Goal: Obtain resource: Download file/media

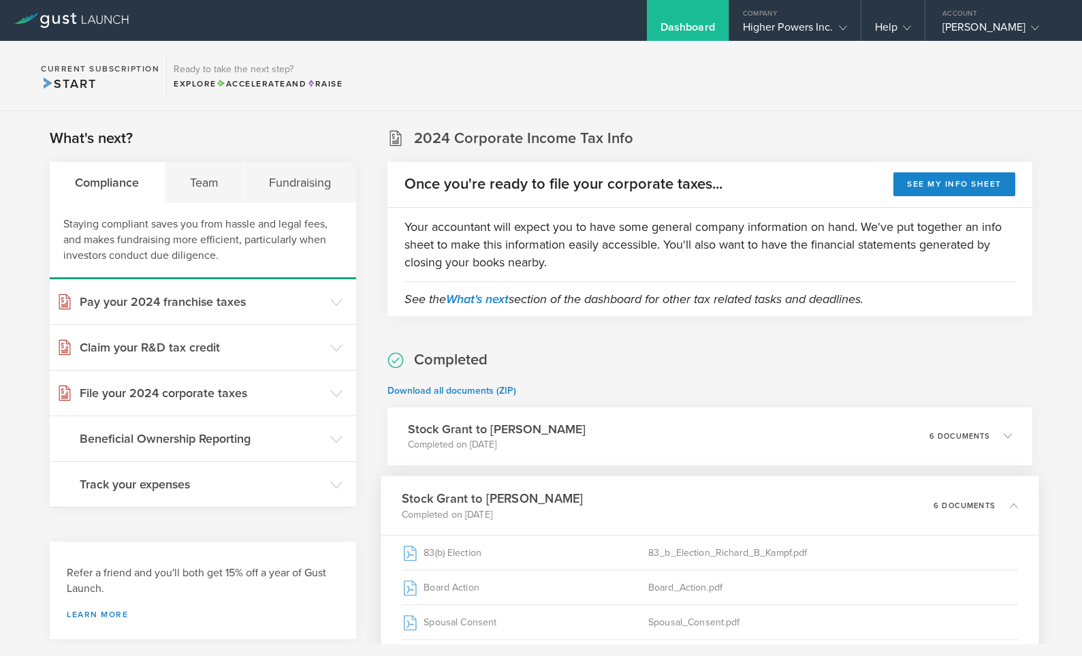
scroll to position [215, 0]
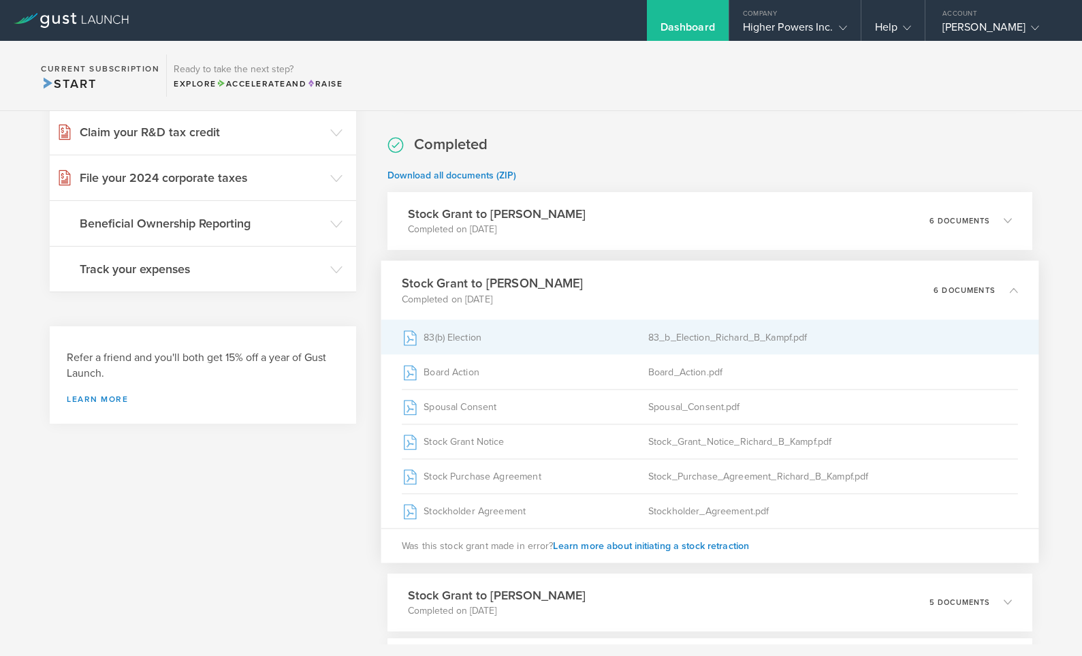
click at [527, 339] on div "83(b) Election" at bounding box center [525, 337] width 246 height 34
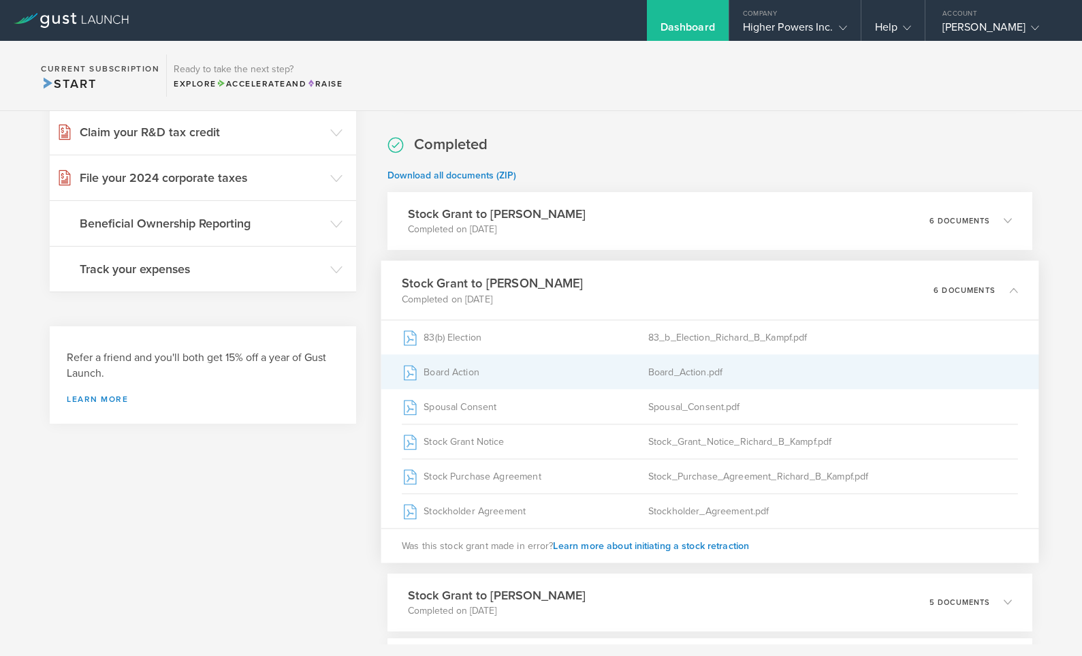
click at [709, 370] on div "Board_Action.pdf" at bounding box center [833, 372] width 370 height 34
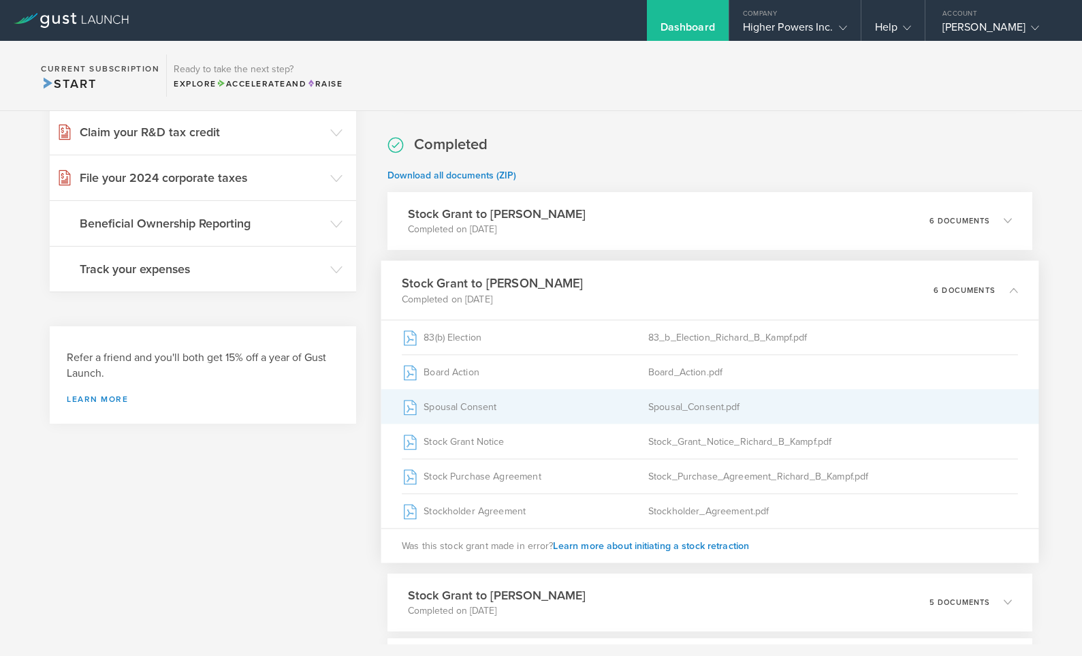
click at [641, 393] on div "Spousal Consent" at bounding box center [525, 406] width 246 height 34
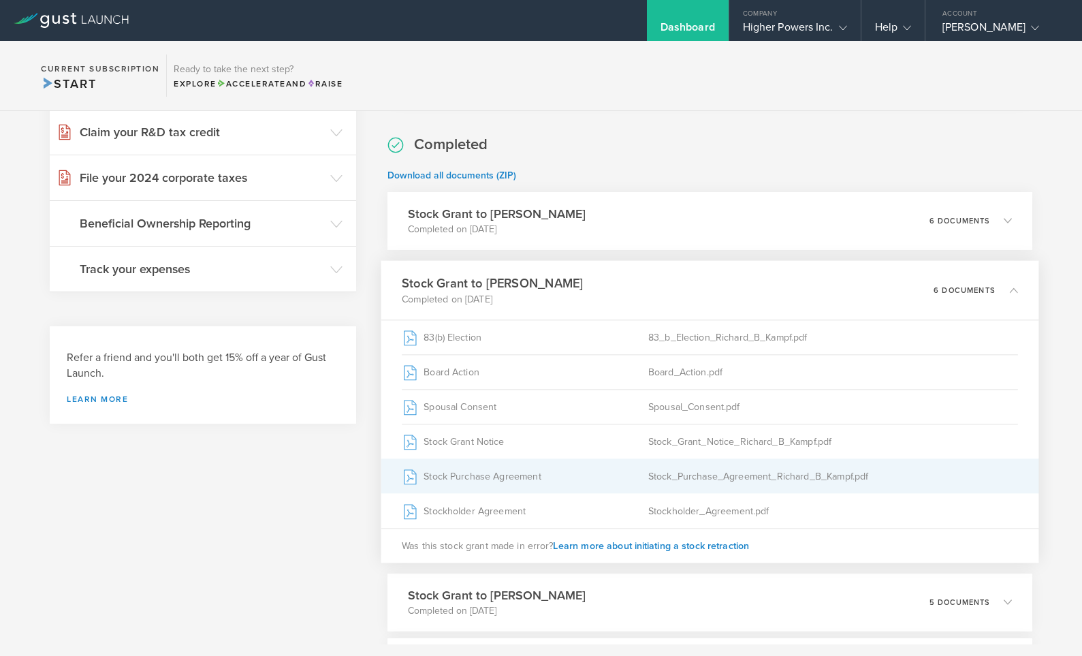
click at [662, 470] on div "Stock_Purchase_Agreement_Richard_B_Kampf.pdf" at bounding box center [833, 476] width 370 height 34
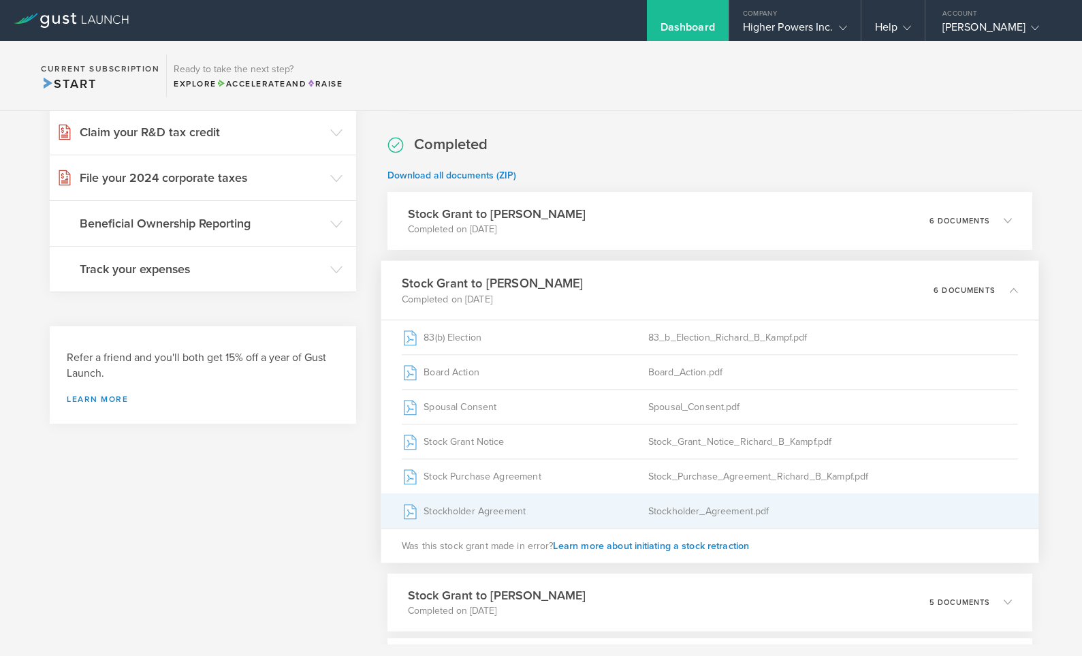
click at [758, 508] on div "Stockholder_Agreement.pdf" at bounding box center [833, 511] width 370 height 34
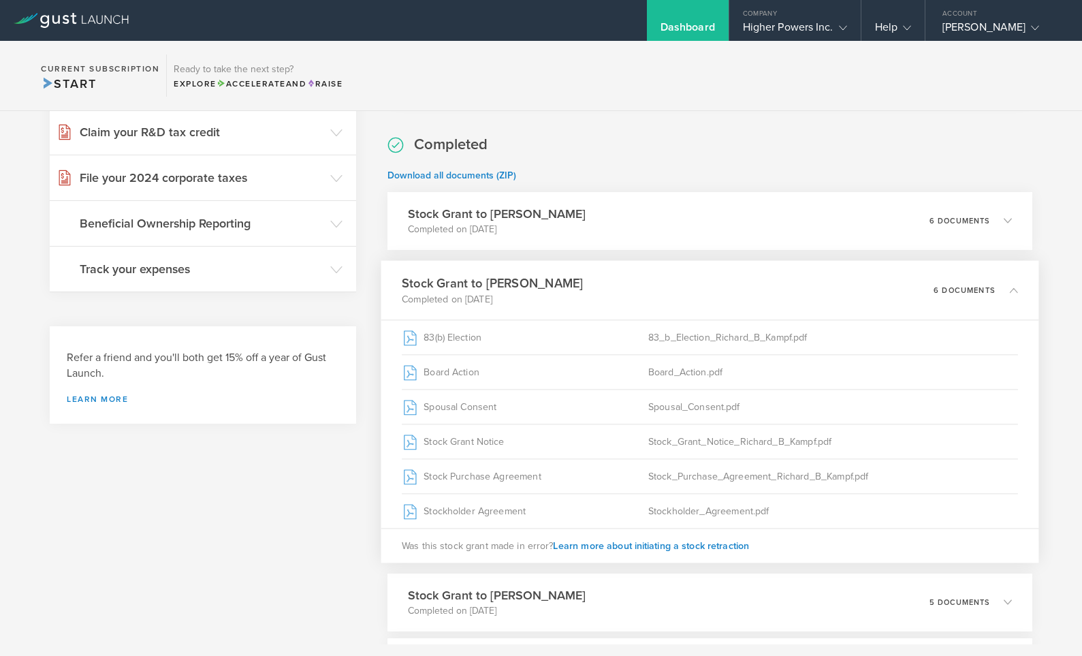
click at [551, 274] on h3 "Stock Grant to [PERSON_NAME]" at bounding box center [492, 283] width 181 height 18
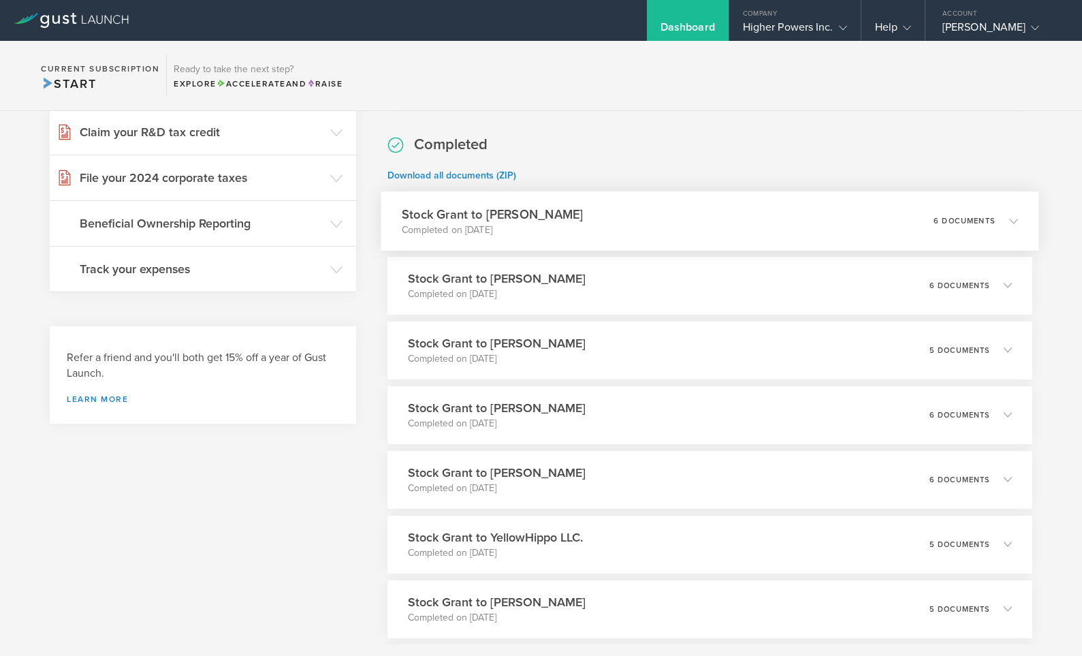
click at [568, 216] on h3 "Stock Grant to [PERSON_NAME]" at bounding box center [492, 214] width 181 height 18
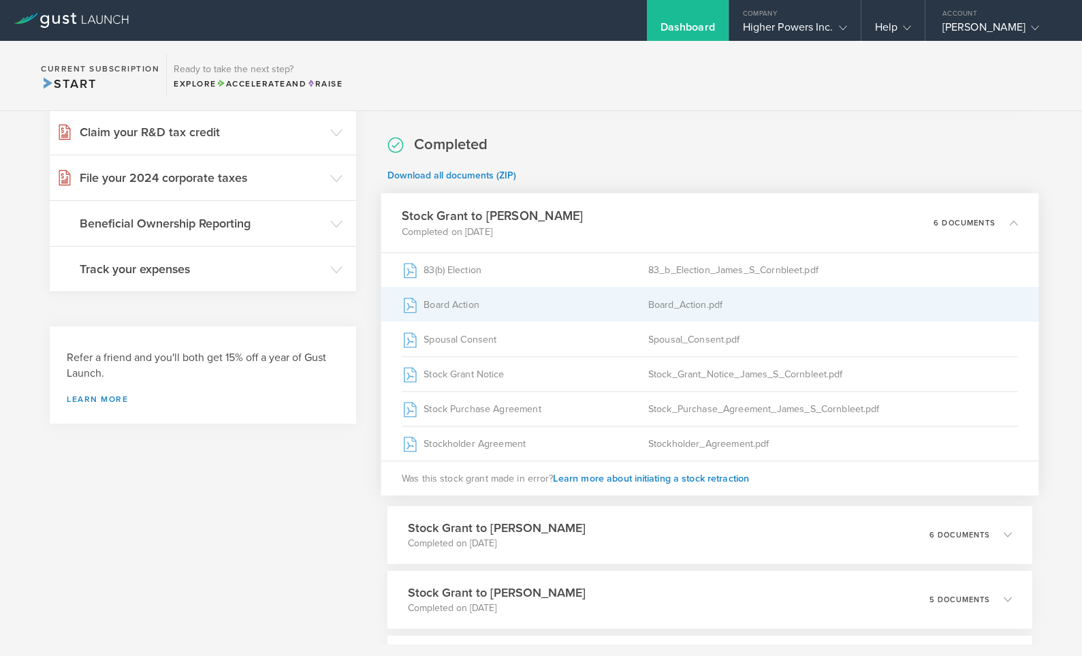
click at [701, 297] on div "Board_Action.pdf" at bounding box center [833, 304] width 370 height 34
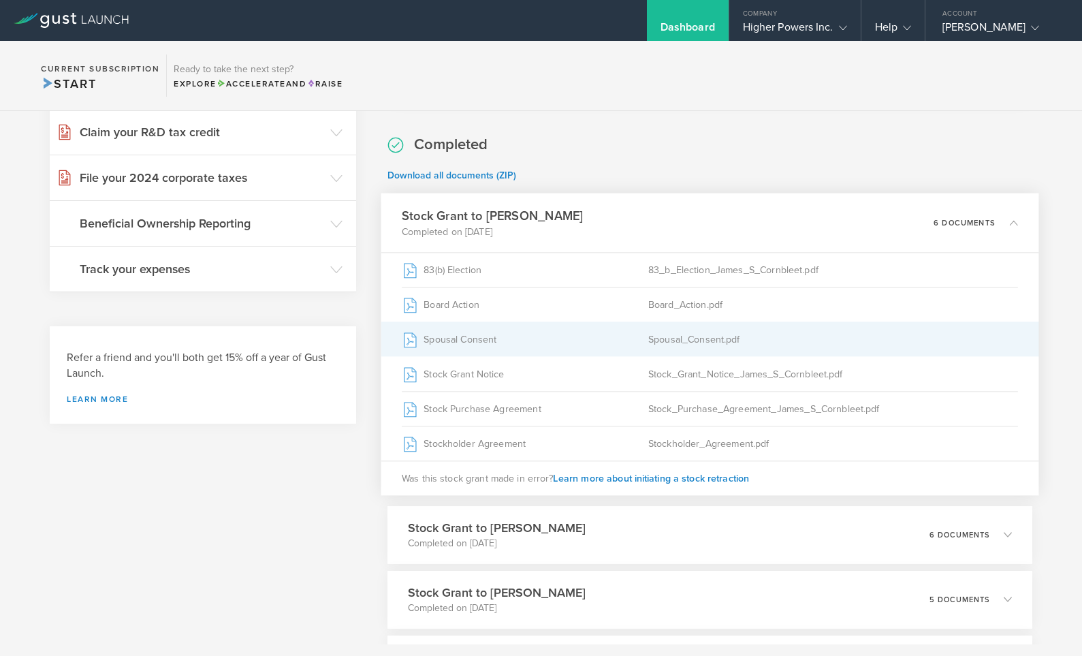
click at [705, 339] on div "Spousal_Consent.pdf" at bounding box center [833, 339] width 370 height 34
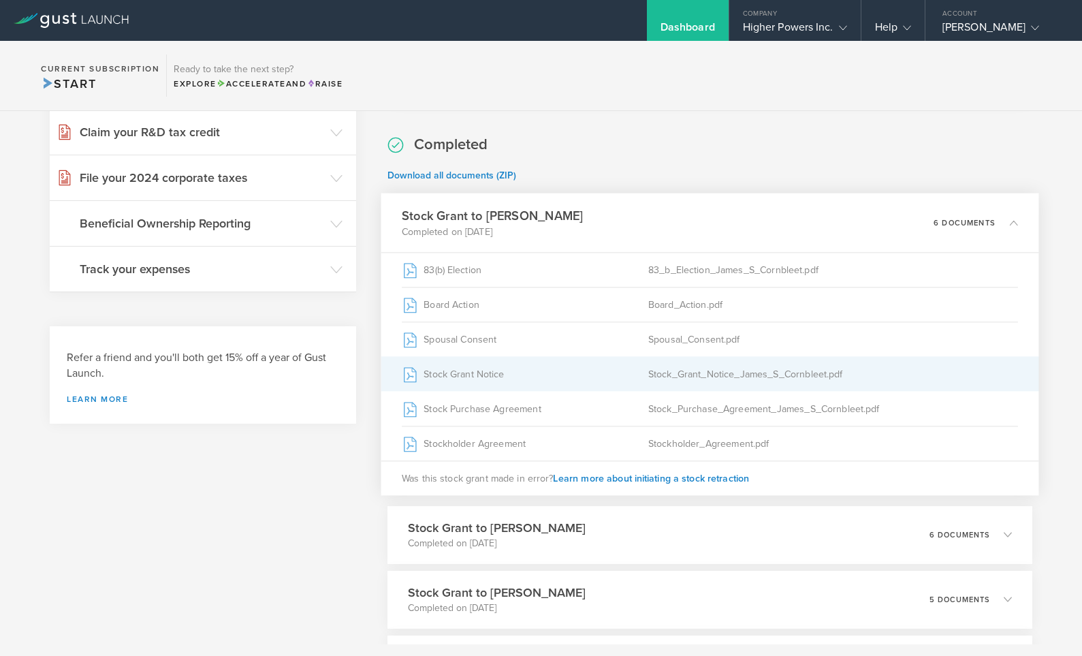
click at [698, 375] on div "Stock_Grant_Notice_James_S_Cornbleet.pdf" at bounding box center [833, 374] width 370 height 34
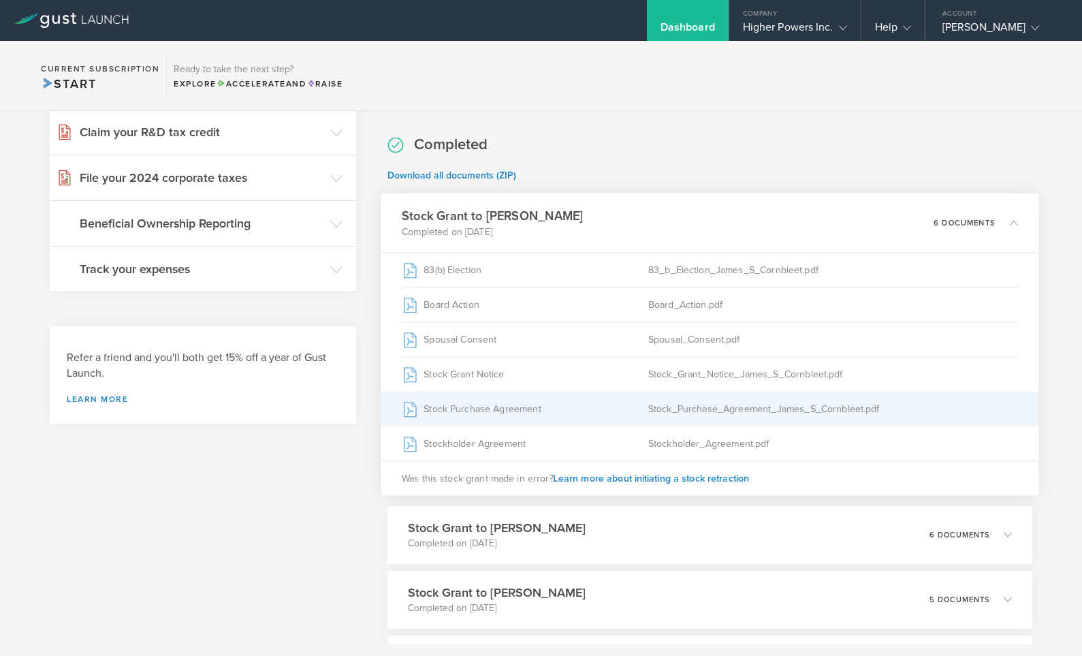
click at [720, 417] on div "Stock_Purchase_Agreement_James_S_Cornbleet.pdf" at bounding box center [833, 408] width 370 height 34
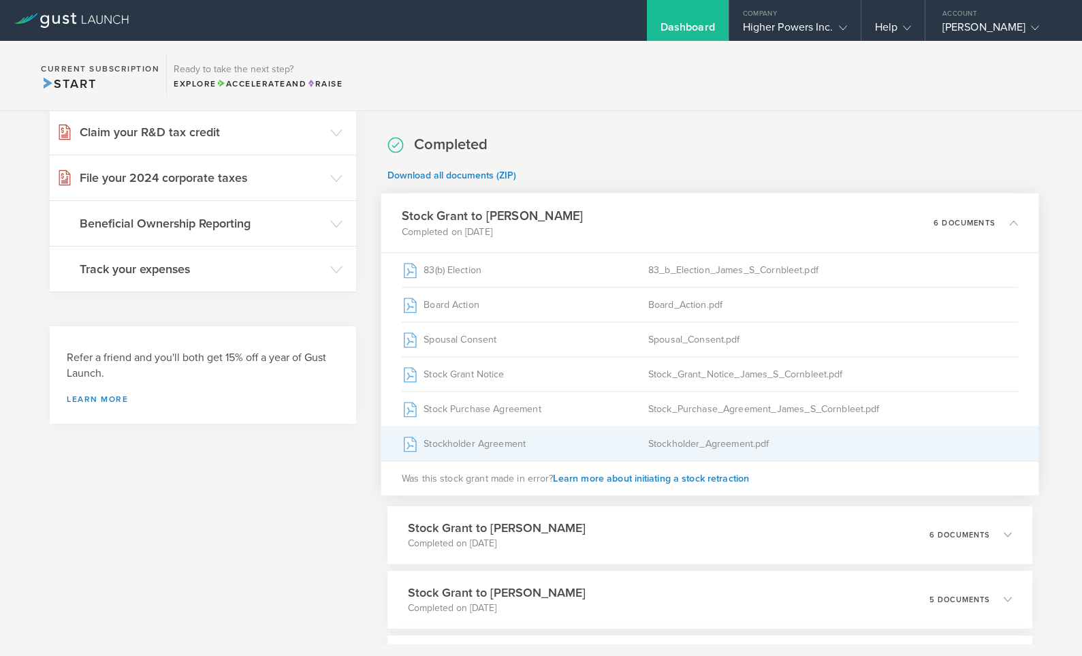
click at [709, 440] on div "Stockholder_Agreement.pdf" at bounding box center [833, 443] width 370 height 34
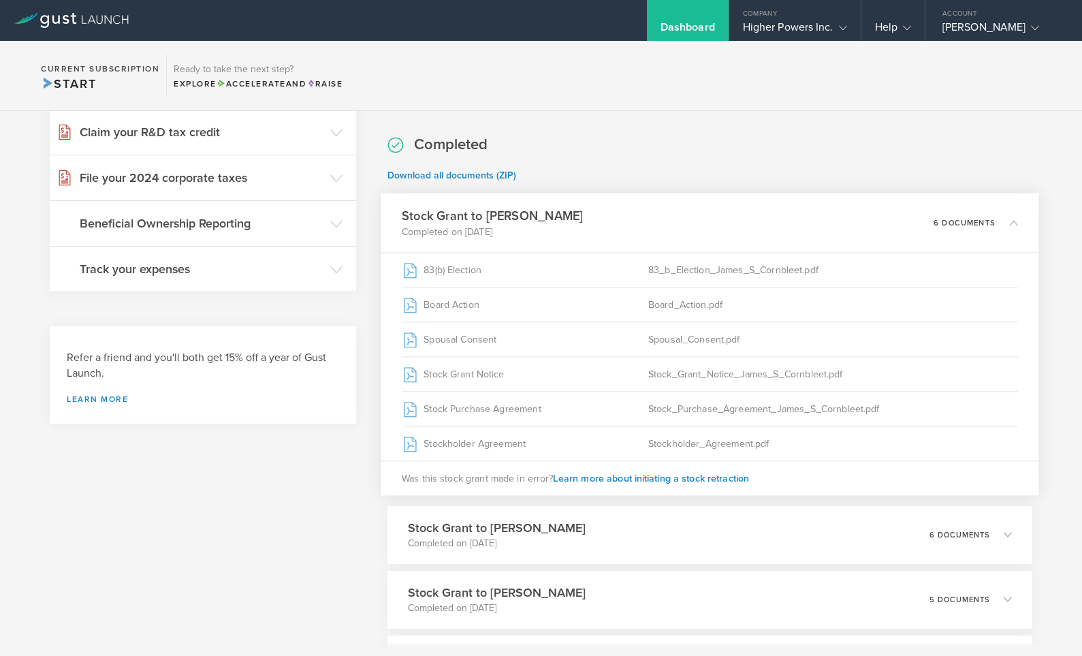
click at [470, 221] on h3 "Stock Grant to [PERSON_NAME]" at bounding box center [492, 215] width 181 height 18
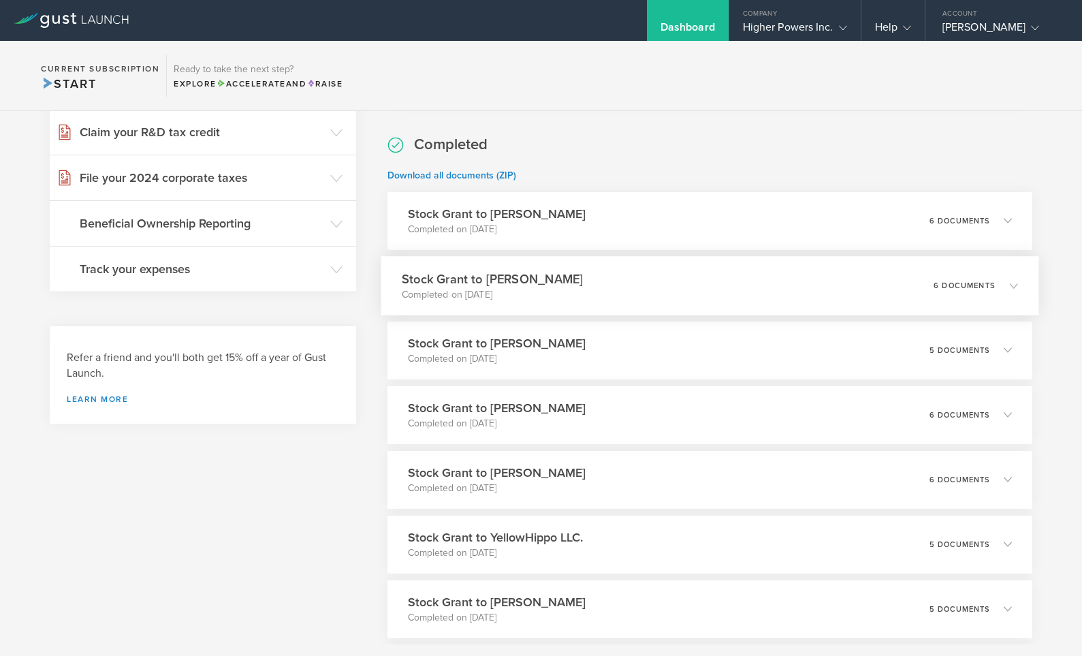
click at [524, 278] on h3 "Stock Grant to [PERSON_NAME]" at bounding box center [492, 279] width 181 height 18
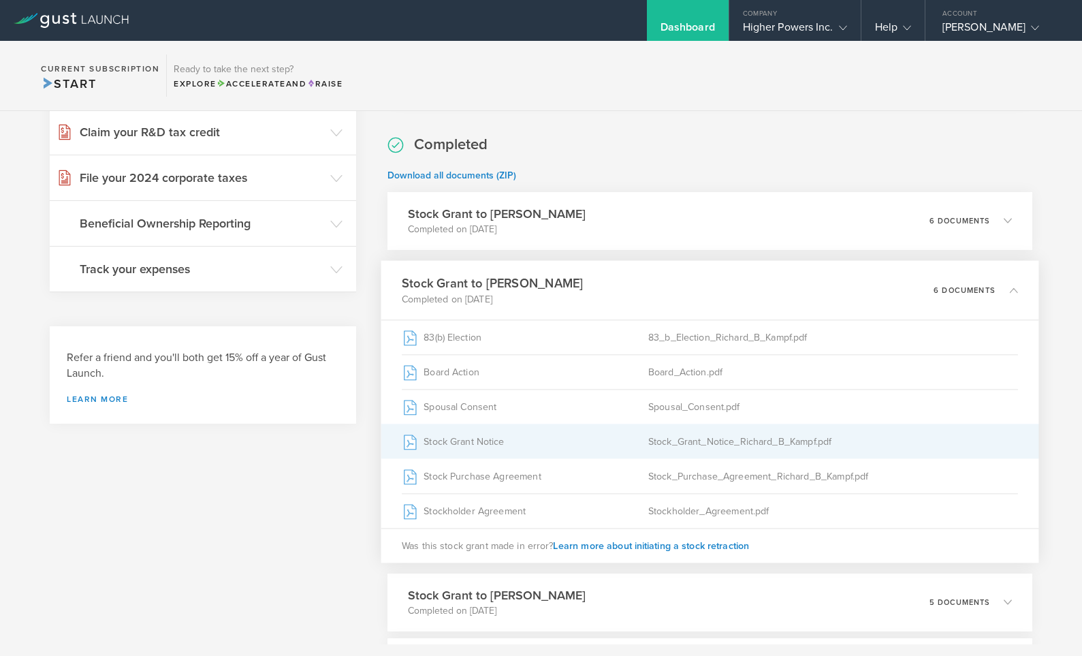
click at [720, 443] on div "Stock_Grant_Notice_Richard_B_Kampf.pdf" at bounding box center [833, 441] width 370 height 34
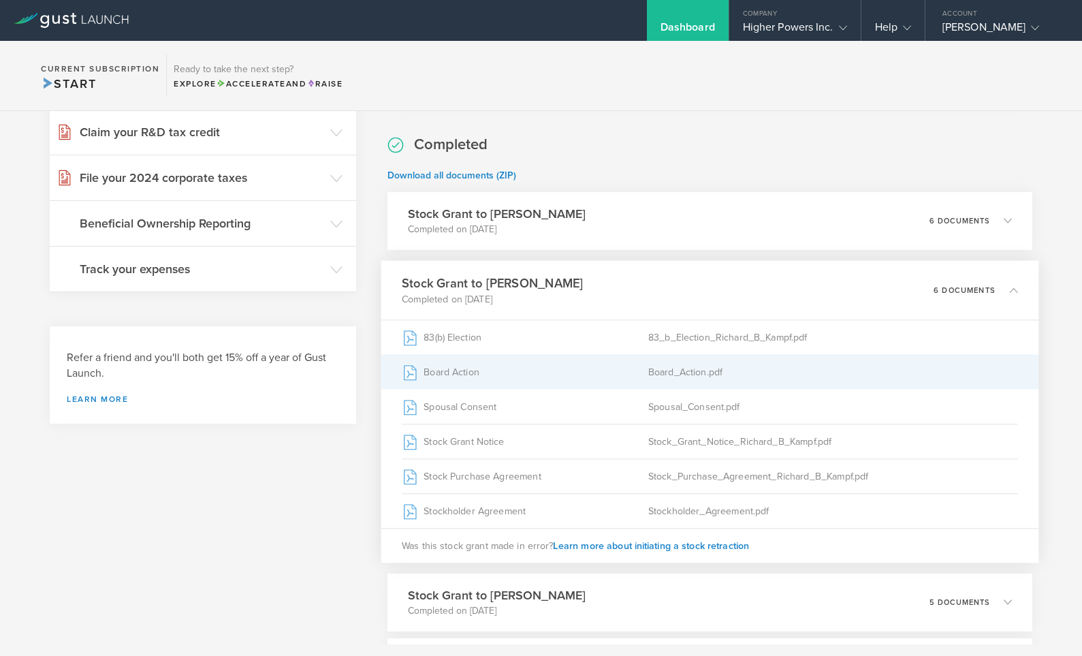
click at [679, 358] on div "Board_Action.pdf" at bounding box center [833, 372] width 370 height 34
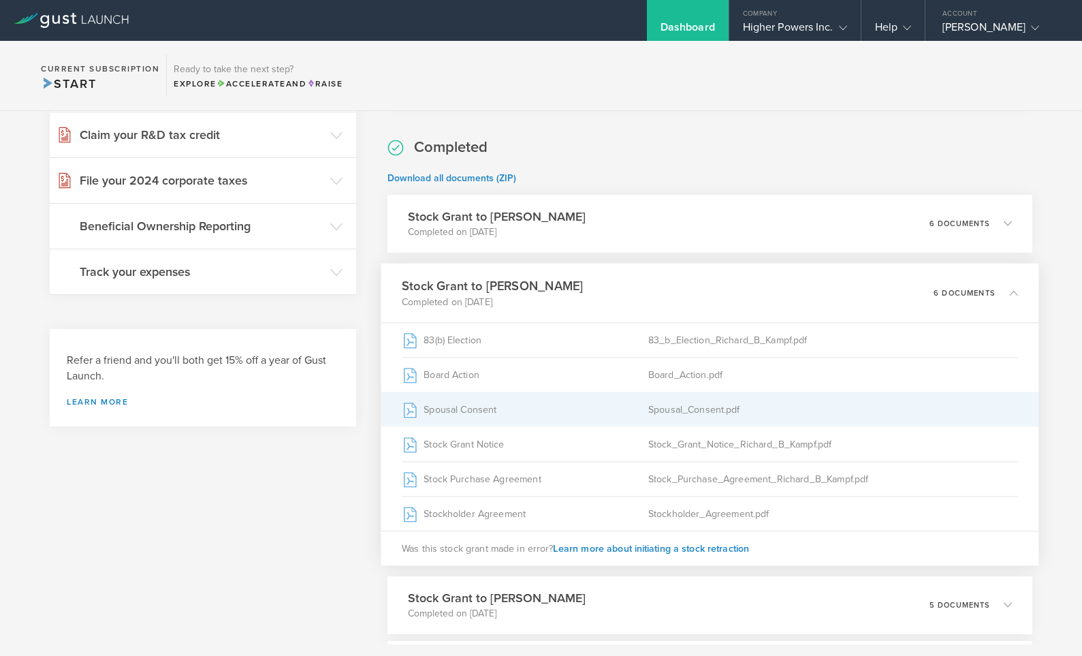
scroll to position [214, 0]
click at [680, 409] on div "Spousal_Consent.pdf" at bounding box center [833, 408] width 370 height 34
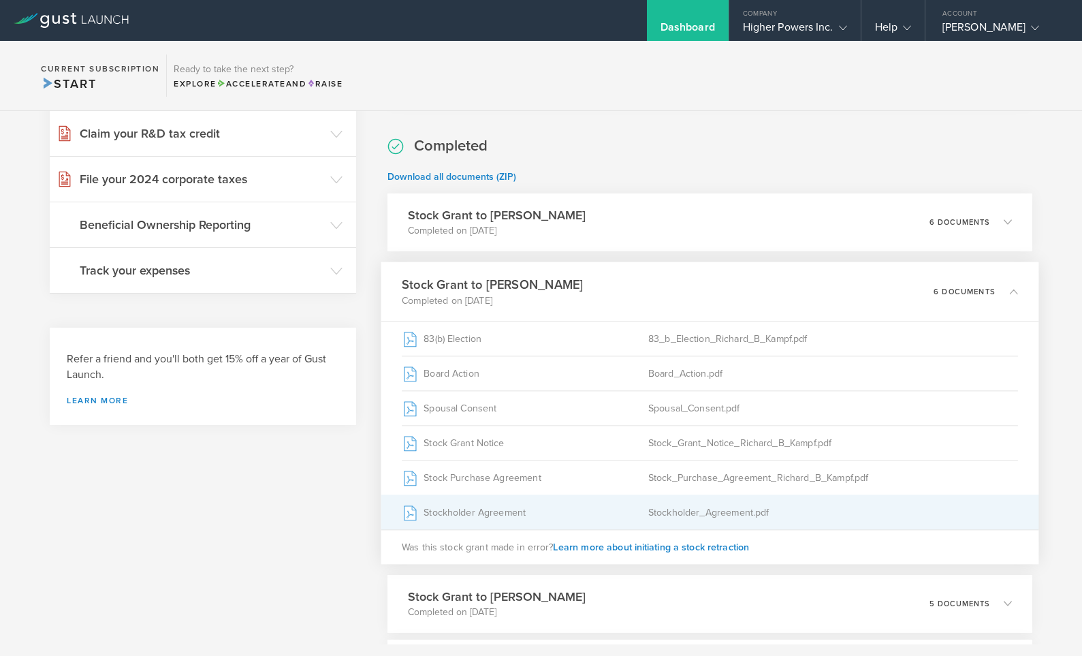
click at [756, 499] on div "Stockholder_Agreement.pdf" at bounding box center [833, 512] width 370 height 34
